Goal: Information Seeking & Learning: Find specific fact

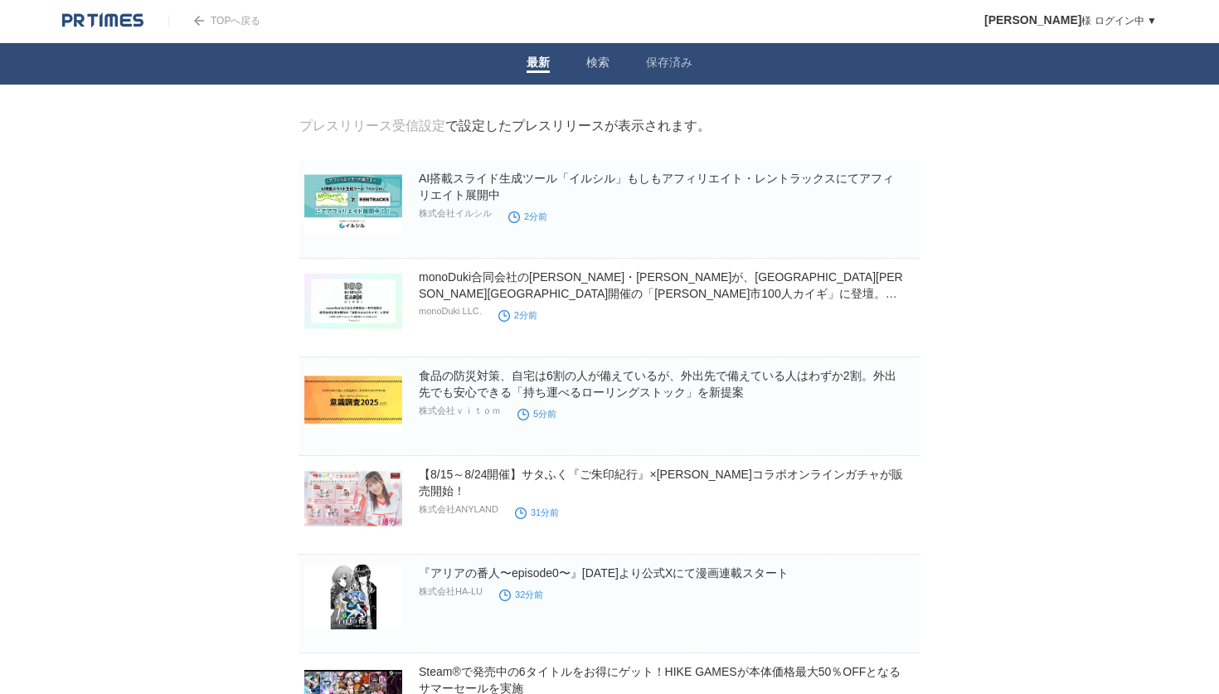
click at [594, 61] on link "検索" at bounding box center [597, 64] width 23 height 17
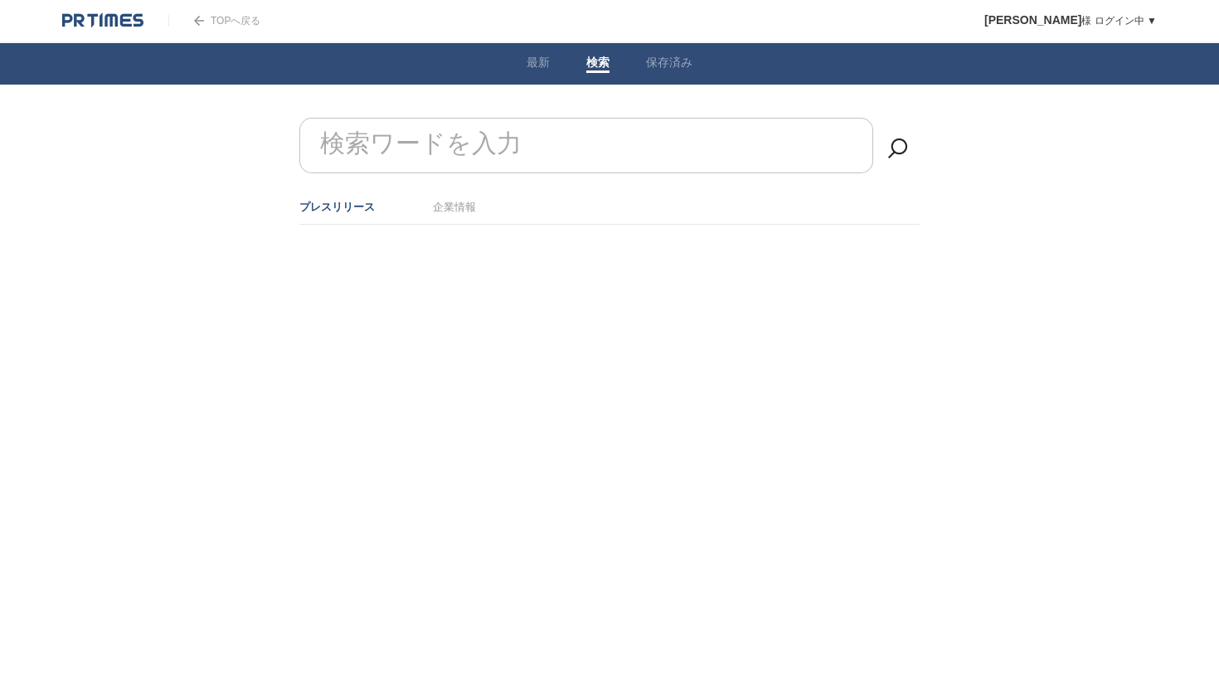
click at [532, 148] on input "検索ワードを入力" at bounding box center [586, 146] width 574 height 56
type input "提携"
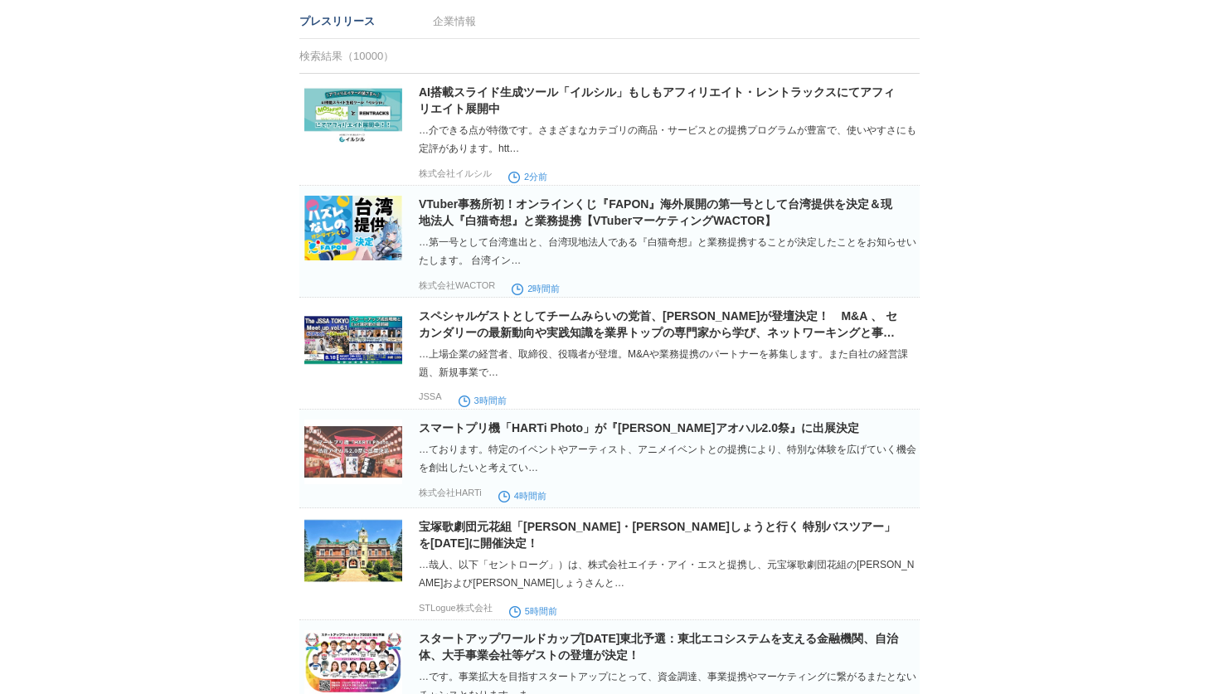
scroll to position [199, 0]
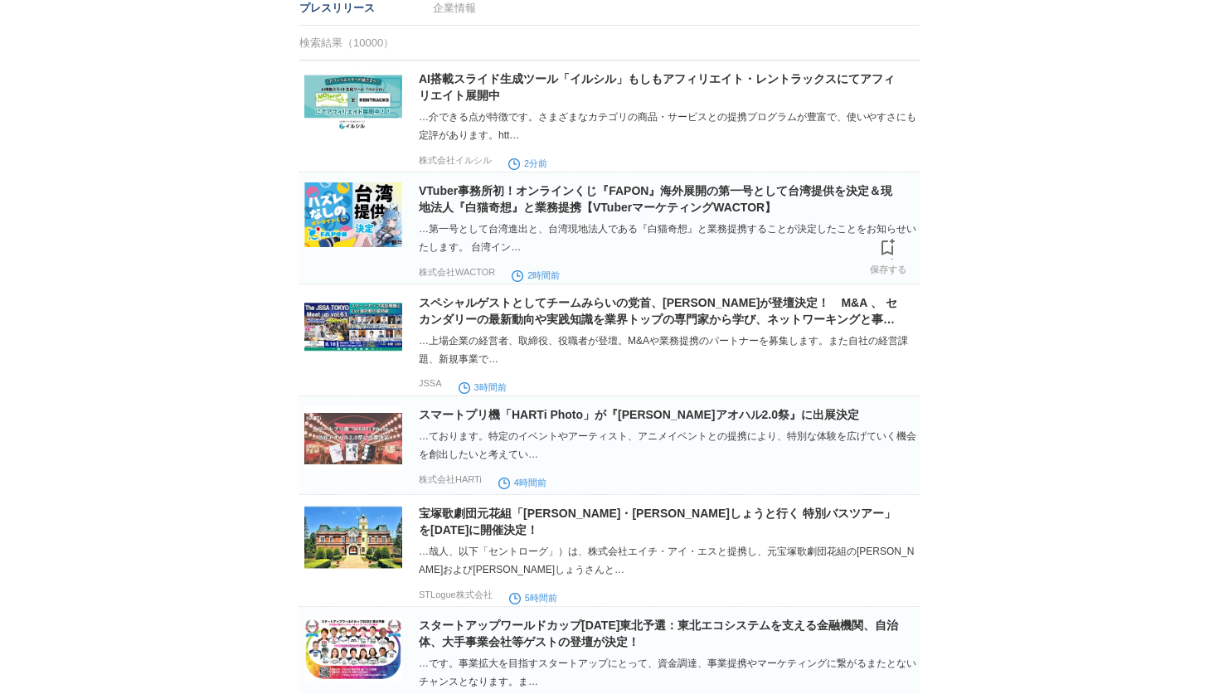
click at [362, 214] on img at bounding box center [353, 214] width 98 height 65
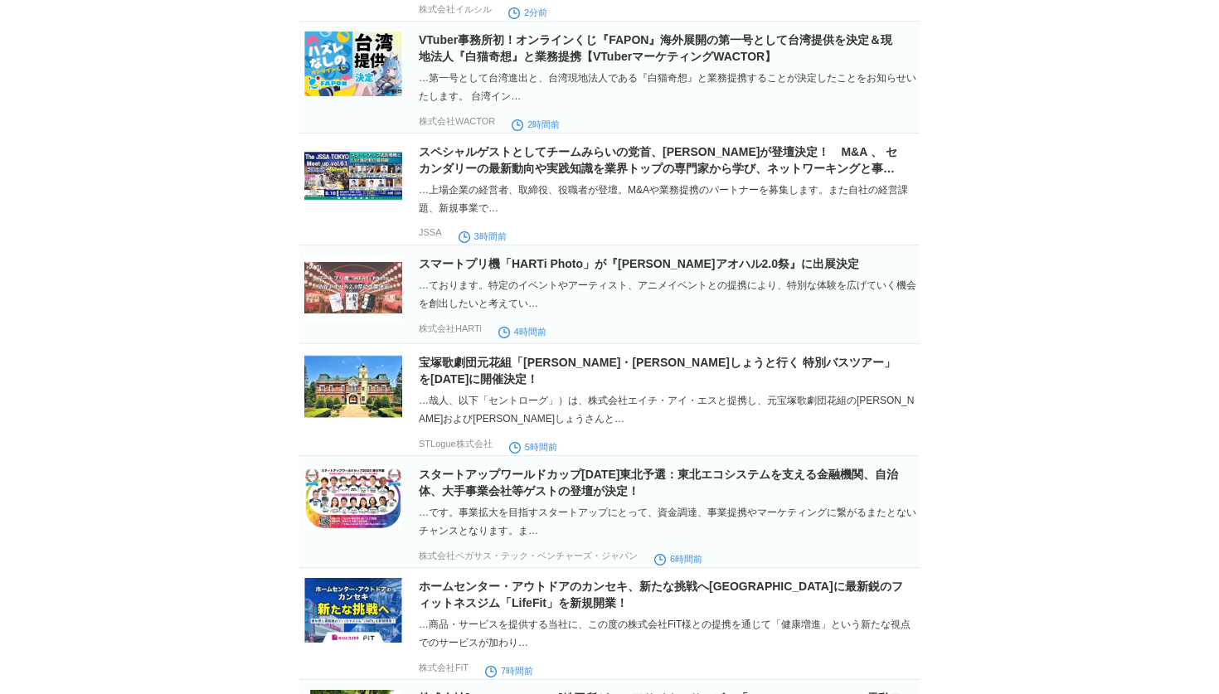
scroll to position [362, 0]
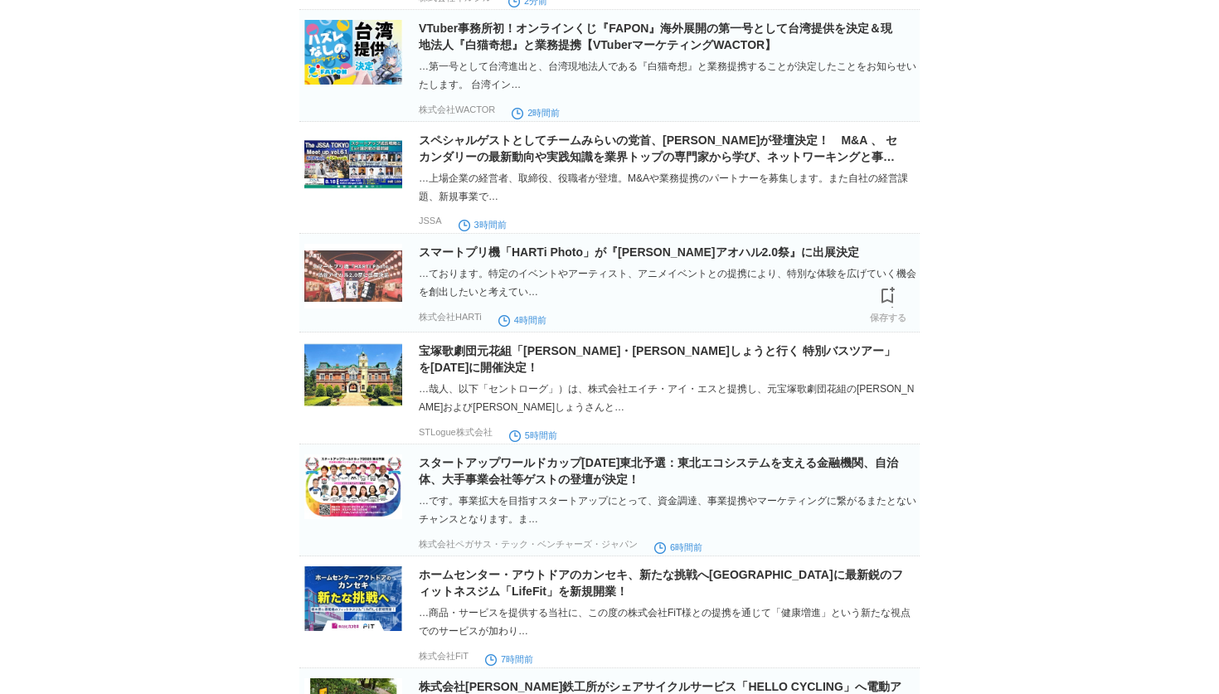
click at [342, 279] on img at bounding box center [353, 276] width 98 height 65
